Goal: Task Accomplishment & Management: Complete application form

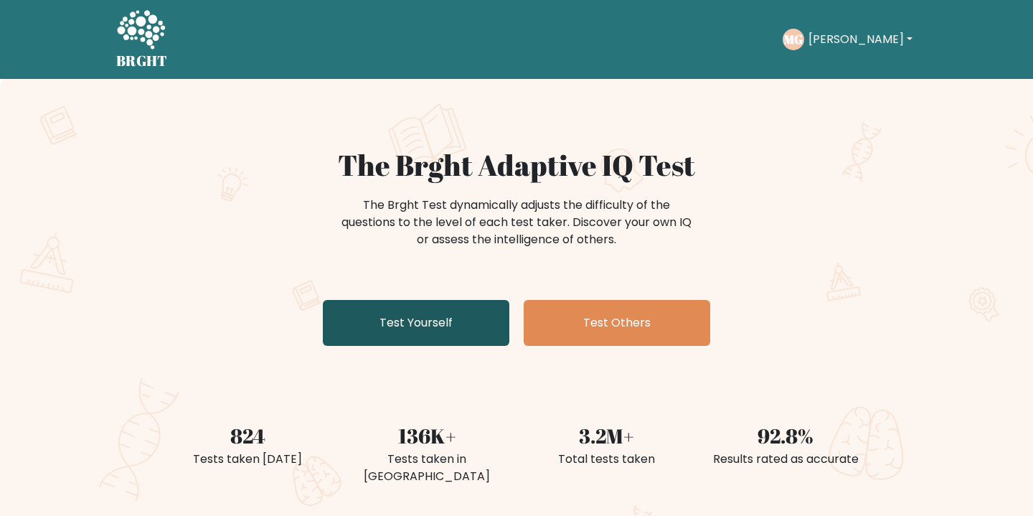
click at [421, 333] on link "Test Yourself" at bounding box center [416, 323] width 186 height 46
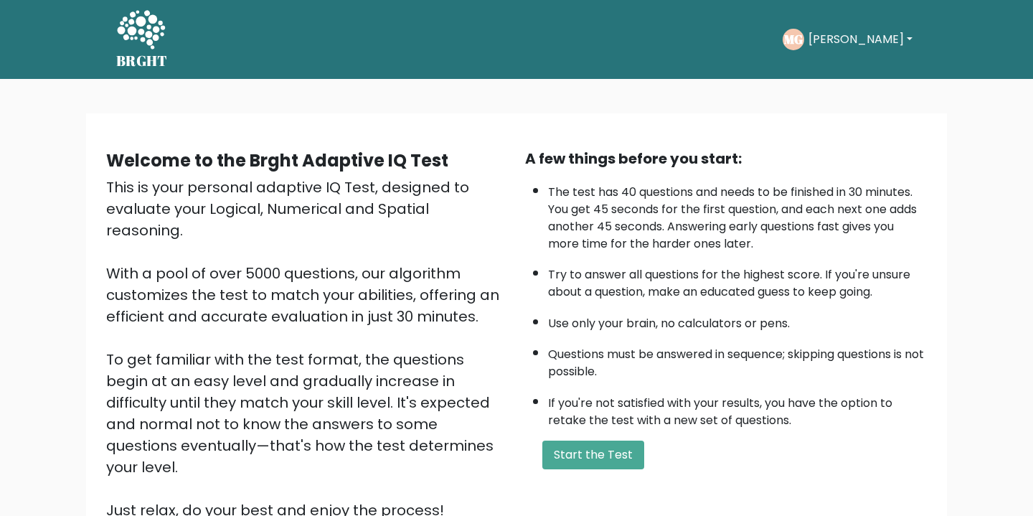
click at [846, 30] on button "[PERSON_NAME]" at bounding box center [860, 39] width 113 height 19
click at [834, 77] on link "Dashboard" at bounding box center [839, 76] width 113 height 23
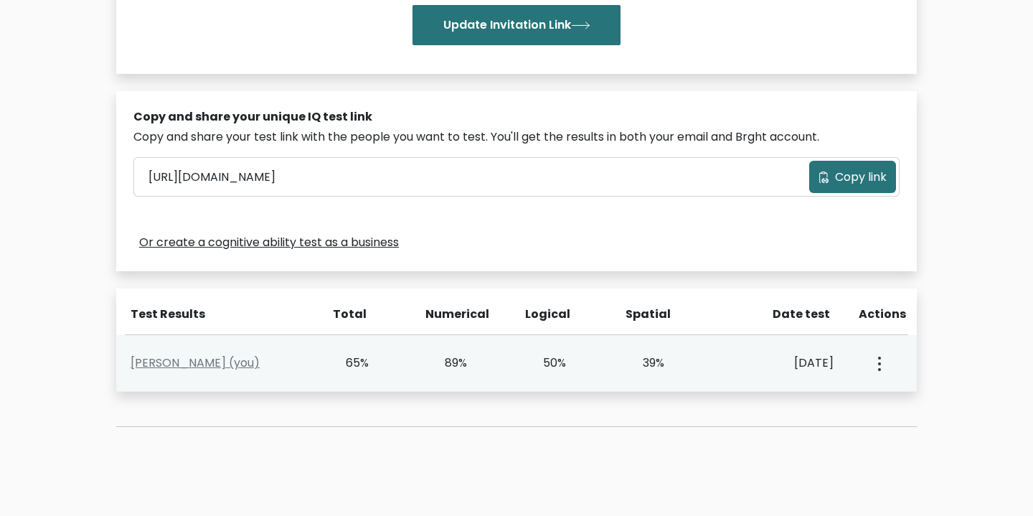
scroll to position [360, 0]
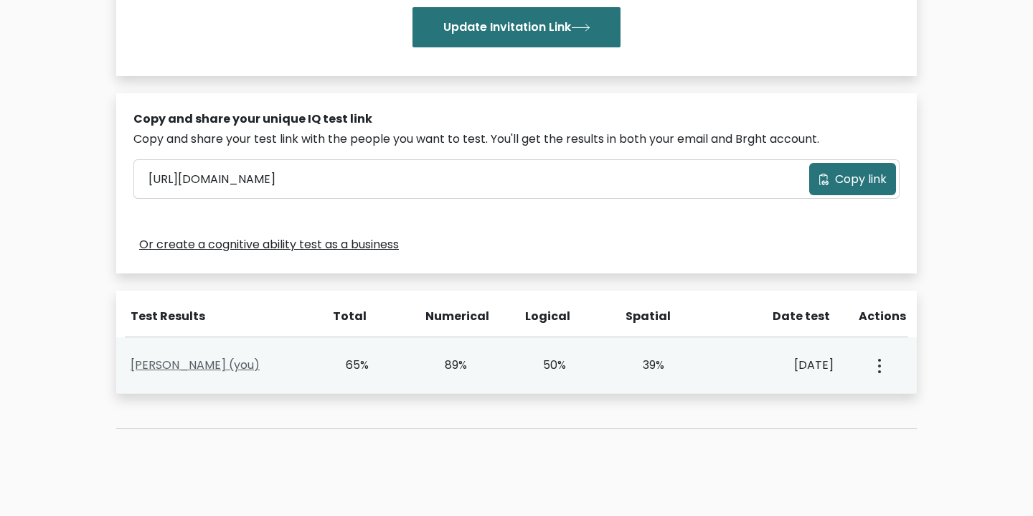
click at [246, 362] on link "Michelle Van Gardose (you)" at bounding box center [195, 364] width 129 height 16
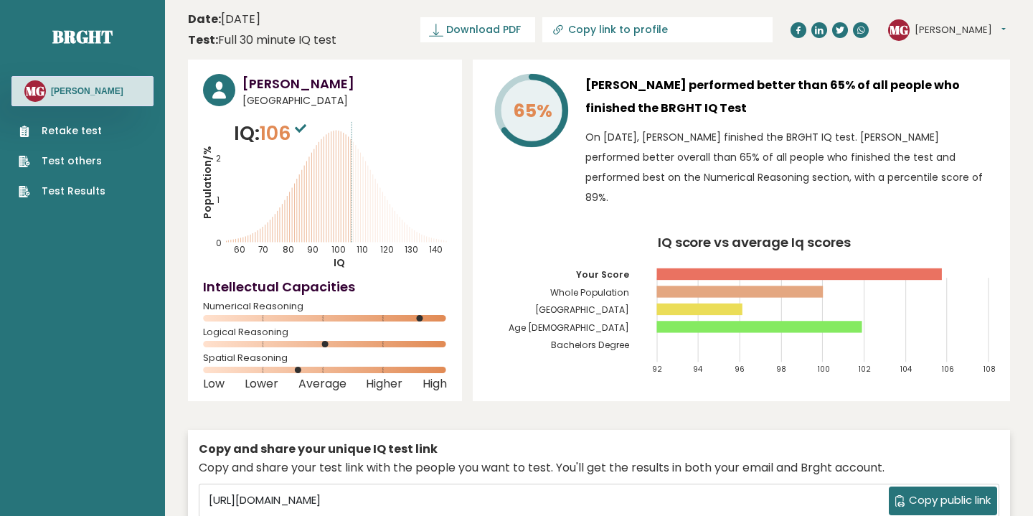
click at [63, 127] on link "Retake test" at bounding box center [62, 130] width 87 height 15
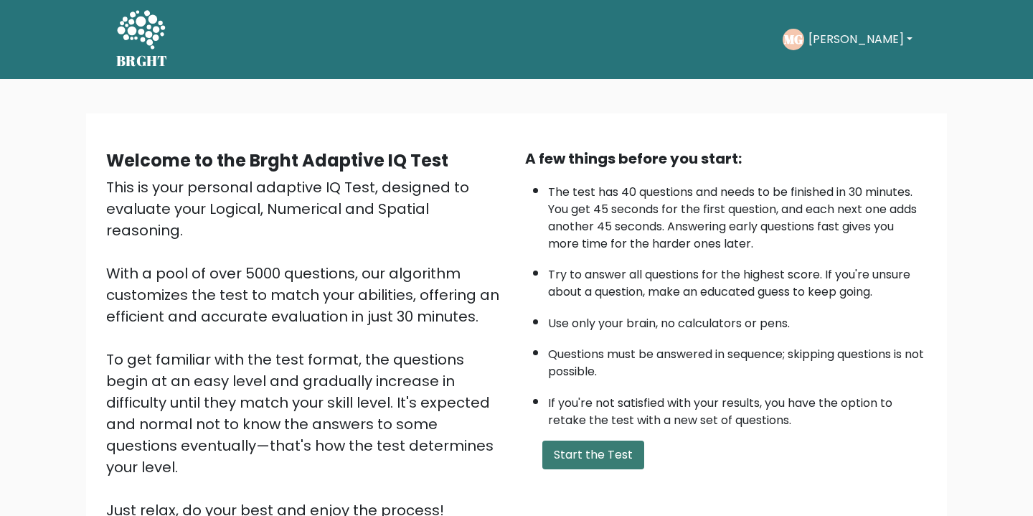
click at [604, 469] on button "Start the Test" at bounding box center [593, 454] width 102 height 29
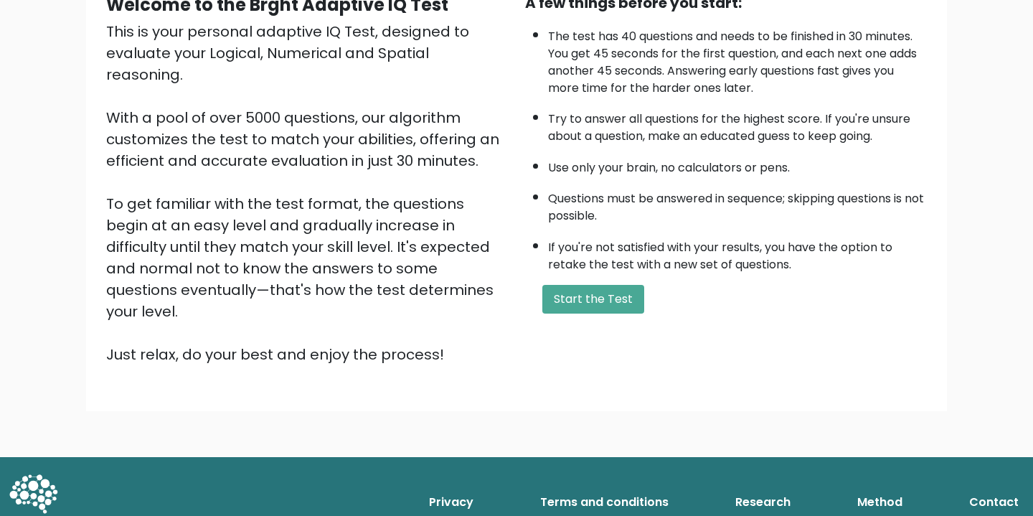
scroll to position [154, 0]
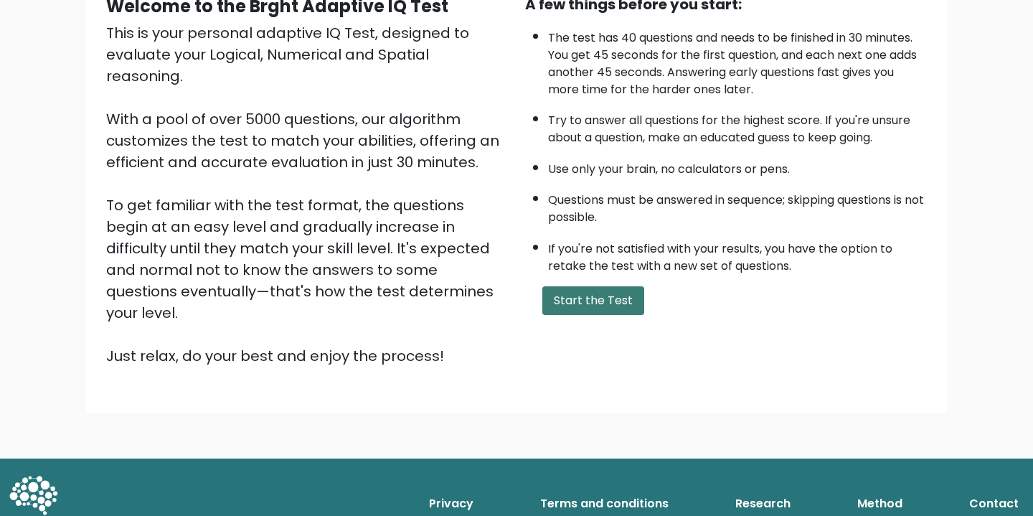
click at [562, 310] on button "Start the Test" at bounding box center [593, 300] width 102 height 29
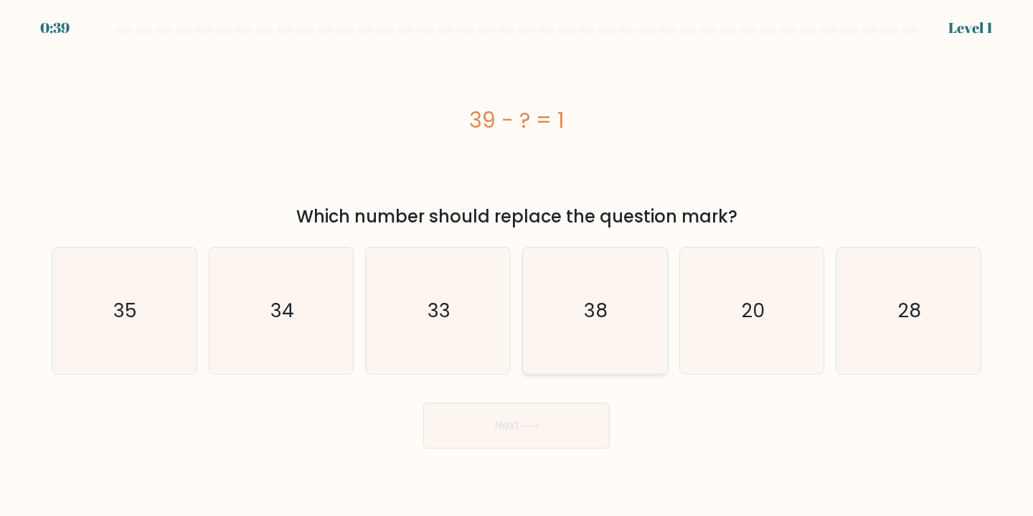
click at [587, 344] on icon "38" at bounding box center [594, 310] width 127 height 127
click at [517, 265] on input "d. 38" at bounding box center [516, 261] width 1 height 7
radio input "true"
click at [564, 422] on button "Next" at bounding box center [516, 425] width 186 height 46
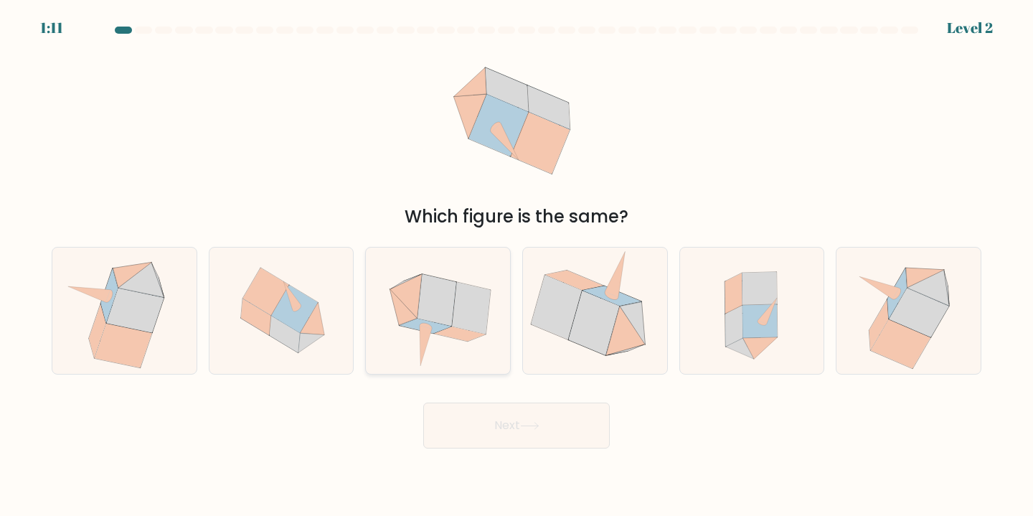
click at [450, 309] on icon at bounding box center [436, 300] width 39 height 52
click at [516, 265] on input "c." at bounding box center [516, 261] width 1 height 7
radio input "true"
click at [475, 420] on button "Next" at bounding box center [516, 425] width 186 height 46
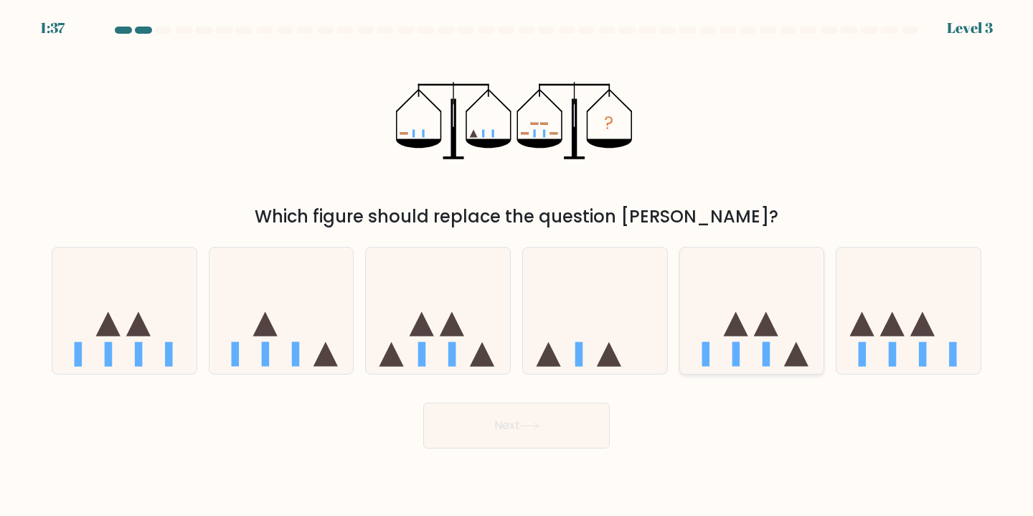
click at [733, 311] on icon at bounding box center [752, 310] width 144 height 119
click at [517, 265] on input "e." at bounding box center [516, 261] width 1 height 7
radio input "true"
click at [549, 432] on button "Next" at bounding box center [516, 425] width 186 height 46
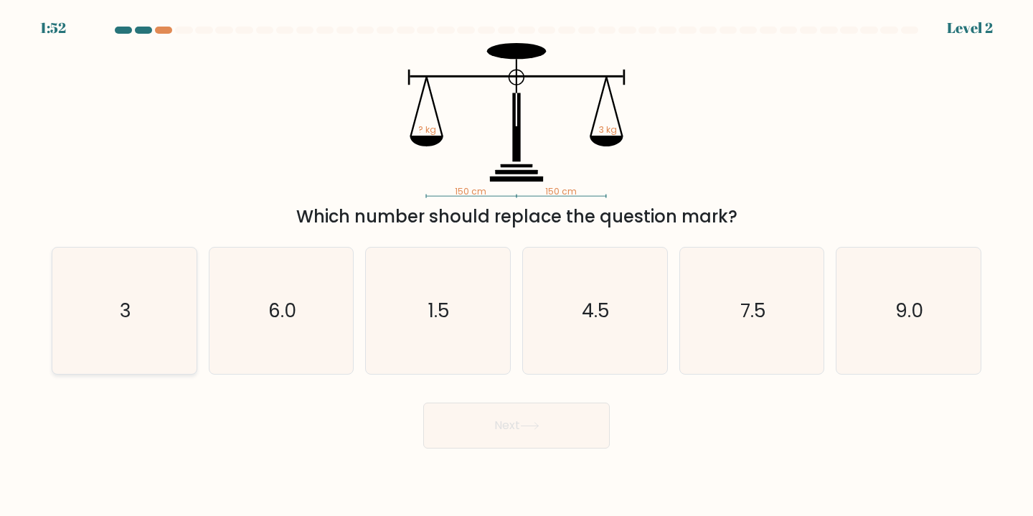
click at [177, 319] on icon "3" at bounding box center [124, 310] width 127 height 127
click at [516, 265] on input "a. 3" at bounding box center [516, 261] width 1 height 7
radio input "true"
click at [508, 435] on button "Next" at bounding box center [516, 425] width 186 height 46
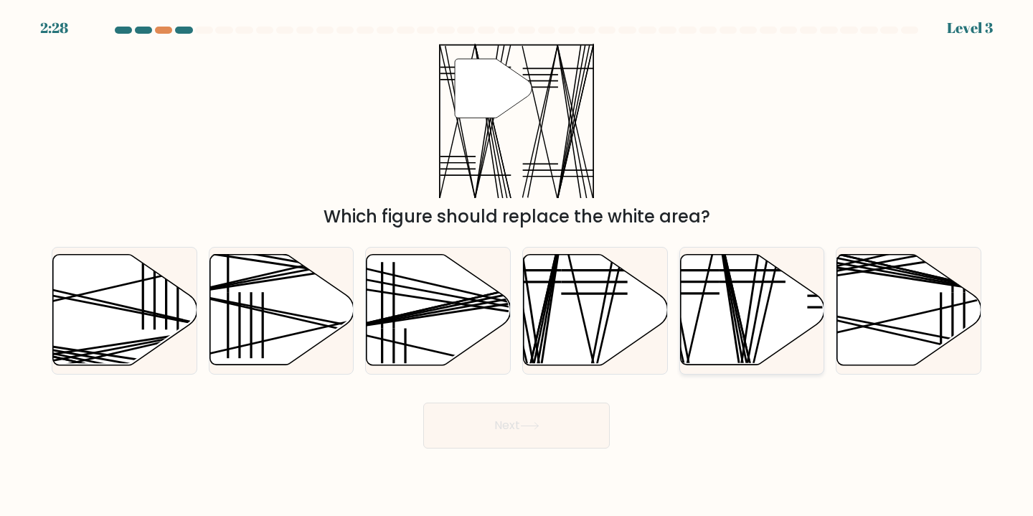
click at [760, 305] on icon at bounding box center [752, 310] width 144 height 110
click at [517, 265] on input "e." at bounding box center [516, 261] width 1 height 7
radio input "true"
click at [532, 438] on button "Next" at bounding box center [516, 425] width 186 height 46
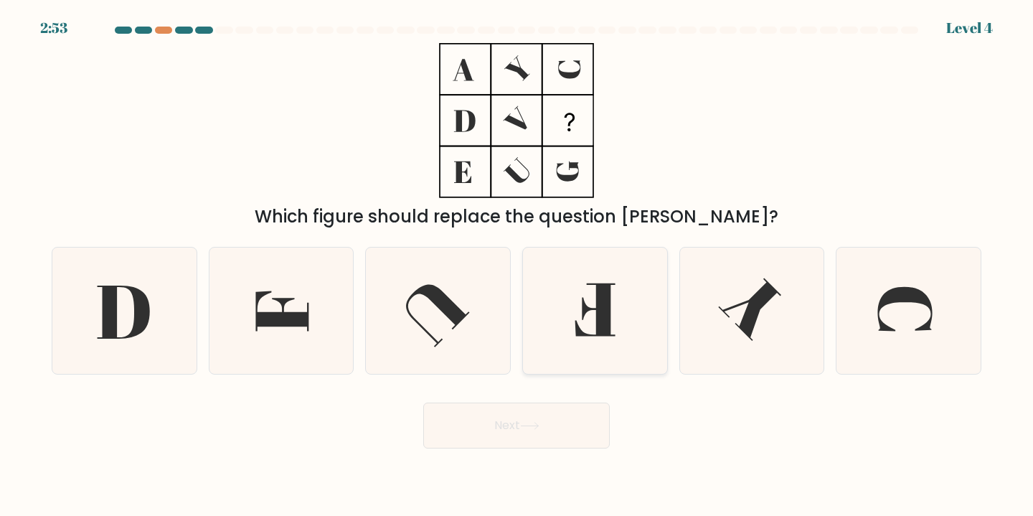
click at [577, 337] on icon at bounding box center [594, 310] width 127 height 127
click at [517, 265] on input "d." at bounding box center [516, 261] width 1 height 7
radio input "true"
click at [541, 416] on button "Next" at bounding box center [516, 425] width 186 height 46
